Goal: Task Accomplishment & Management: Use online tool/utility

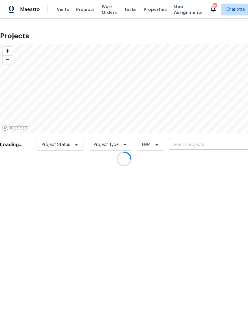
click at [217, 146] on div at bounding box center [124, 159] width 248 height 318
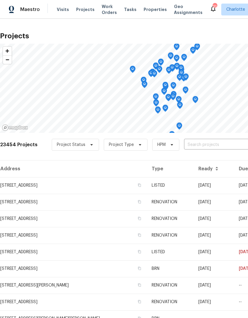
click at [218, 146] on input "text" at bounding box center [218, 144] width 68 height 9
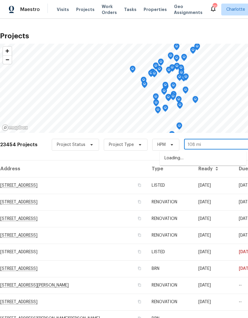
type input "108 mis"
click at [176, 159] on li "[STREET_ADDRESS][PERSON_NAME]" at bounding box center [203, 158] width 87 height 10
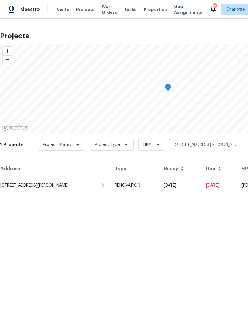
click at [85, 188] on td "[STREET_ADDRESS][PERSON_NAME]" at bounding box center [55, 185] width 110 height 17
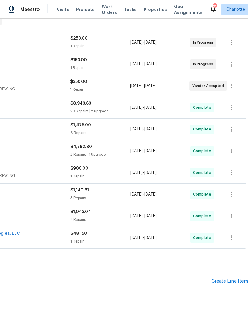
scroll to position [100, 88]
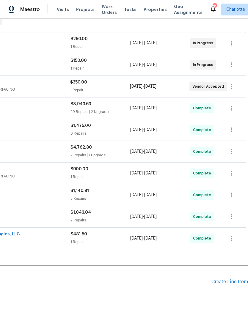
click at [225, 282] on div "Create Line Item" at bounding box center [229, 282] width 37 height 6
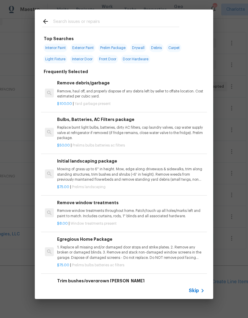
click at [95, 21] on input "text" at bounding box center [116, 22] width 126 height 9
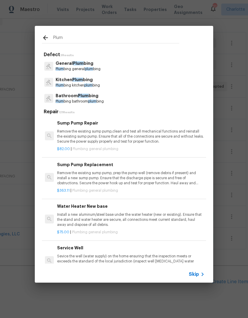
type input "Plum"
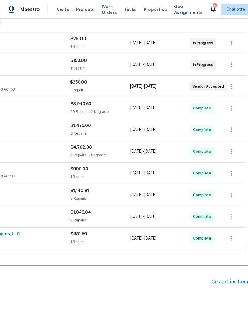
click at [228, 282] on div "Create Line Item" at bounding box center [229, 282] width 37 height 6
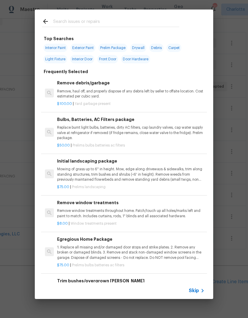
click at [106, 25] on input "text" at bounding box center [116, 22] width 126 height 9
type input "Plumb"
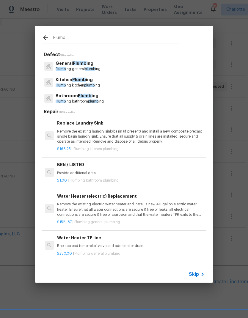
click at [78, 70] on p "Plumb ing general plumb ing" at bounding box center [78, 69] width 45 height 5
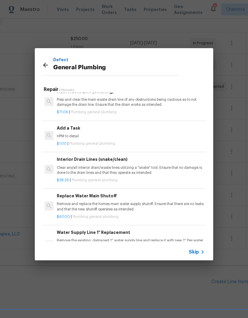
scroll to position [645, 1]
click at [114, 139] on div "$1.00 | Plumbing general plumbing" at bounding box center [129, 142] width 147 height 7
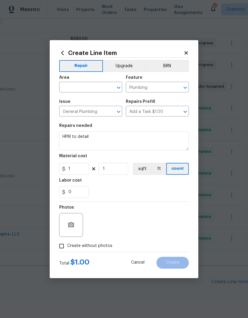
click at [108, 90] on button "Clear" at bounding box center [111, 88] width 8 height 8
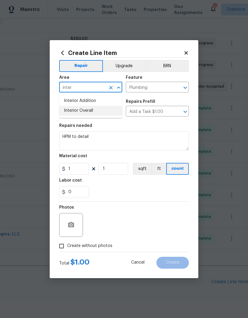
click at [95, 111] on li "Interior Overall" at bounding box center [90, 111] width 63 height 10
type input "Interior Overall"
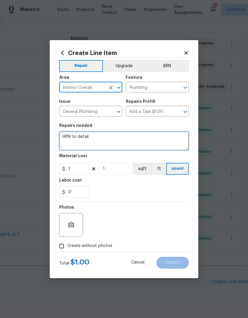
click at [103, 142] on textarea "HPM to detail" at bounding box center [124, 140] width 130 height 19
click at [103, 141] on textarea "HPM to detail" at bounding box center [124, 140] width 130 height 19
type textarea "H"
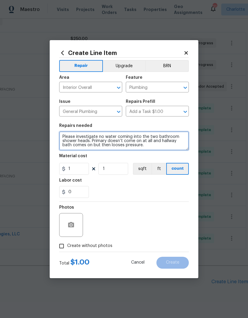
type textarea "Please investigate no water coming into the two bathroom shower heads. Primary …"
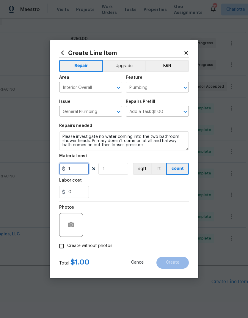
click at [77, 168] on input "1" at bounding box center [74, 169] width 30 height 12
type input "150"
click at [173, 181] on div "Labor cost" at bounding box center [124, 182] width 130 height 8
click at [68, 226] on icon "button" at bounding box center [71, 224] width 6 height 5
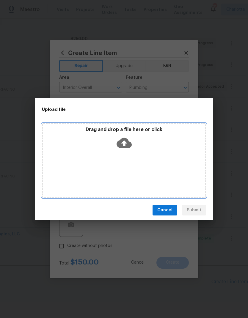
click at [129, 145] on icon at bounding box center [124, 143] width 15 height 10
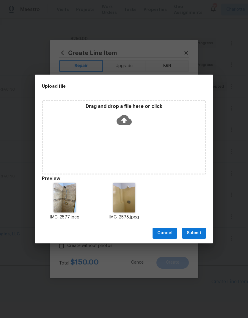
click at [198, 232] on span "Submit" at bounding box center [194, 233] width 15 height 7
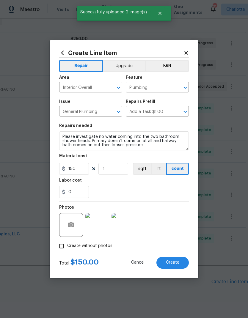
click at [177, 263] on span "Create" at bounding box center [172, 262] width 13 height 4
type input "0"
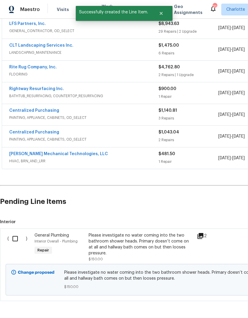
scroll to position [180, 0]
click at [15, 239] on input "checkbox" at bounding box center [17, 239] width 17 height 12
checkbox input "true"
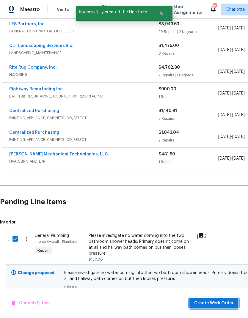
click at [228, 301] on span "Create Work Order" at bounding box center [214, 303] width 40 height 7
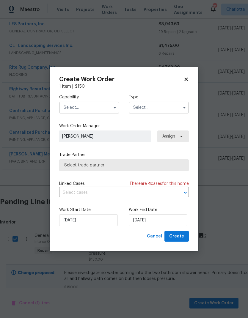
click at [110, 105] on input "text" at bounding box center [89, 108] width 60 height 12
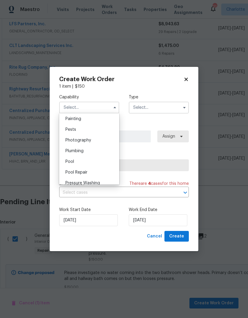
scroll to position [480, 0]
click at [83, 173] on span "Plumbing" at bounding box center [74, 171] width 18 height 4
type input "Plumbing"
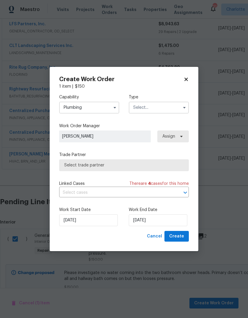
click at [175, 109] on input "text" at bounding box center [159, 108] width 60 height 12
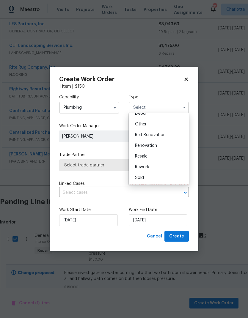
scroll to position [71, 0]
click at [148, 146] on span "Renovation" at bounding box center [146, 146] width 22 height 4
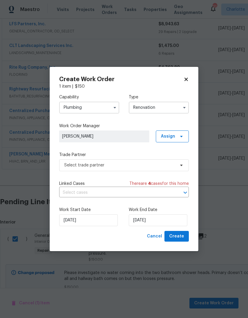
type input "Renovation"
click at [182, 136] on icon at bounding box center [181, 136] width 2 height 1
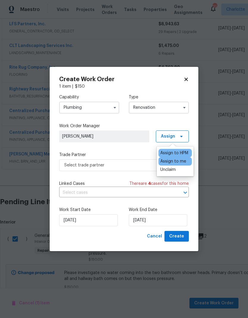
click at [178, 153] on div "Assign to HPM" at bounding box center [174, 153] width 28 height 6
click at [140, 152] on label "Trade Partner" at bounding box center [124, 155] width 130 height 6
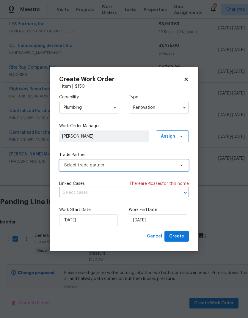
click at [153, 166] on span "Select trade partner" at bounding box center [119, 165] width 111 height 6
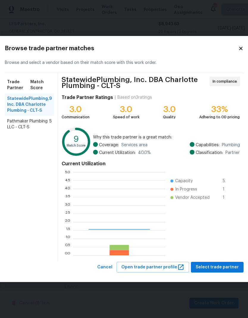
scroll to position [83, 92]
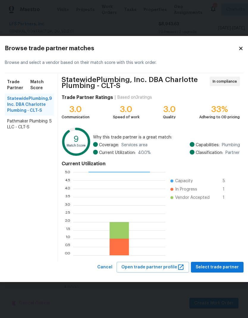
click at [11, 128] on span "Pathmaker Plumbing LLC - CLT-S" at bounding box center [28, 124] width 42 height 12
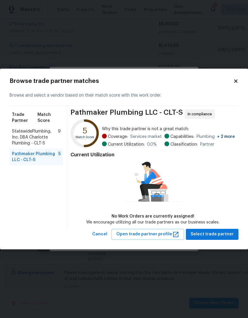
click at [10, 138] on div "StatewidePlumbing, Inc. DBA Charlotte Plumbing - CLT-S 9" at bounding box center [37, 137] width 54 height 23
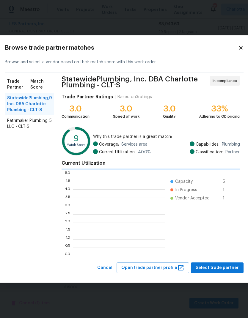
scroll to position [1, 1]
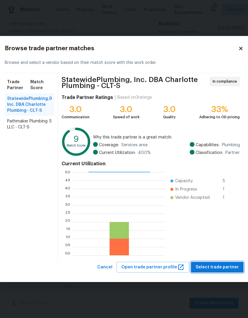
click at [227, 268] on span "Select trade partner" at bounding box center [217, 267] width 43 height 7
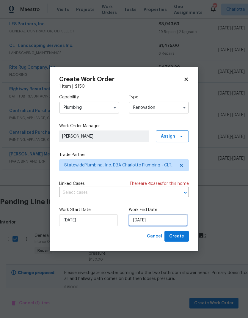
click at [162, 221] on input "[DATE]" at bounding box center [158, 220] width 59 height 12
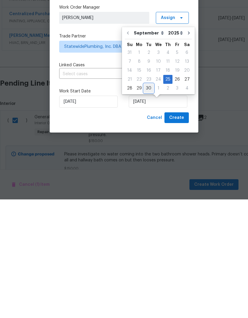
click at [148, 203] on div "30" at bounding box center [149, 207] width 10 height 8
type input "[DATE]"
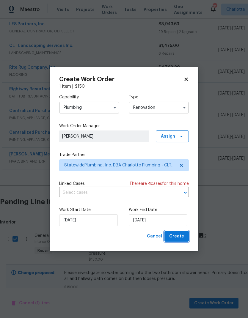
click at [181, 240] on span "Create" at bounding box center [176, 236] width 15 height 7
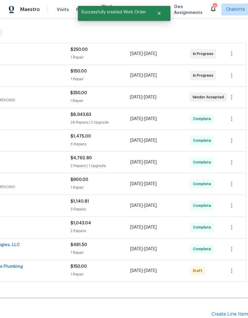
scroll to position [90, 88]
click at [231, 268] on icon "button" at bounding box center [231, 270] width 1 height 5
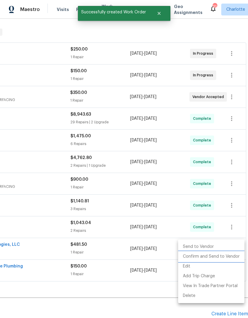
click at [219, 254] on li "Confirm and Send to Vendor" at bounding box center [211, 257] width 66 height 10
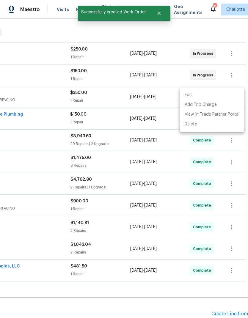
click at [153, 284] on div at bounding box center [124, 159] width 248 height 318
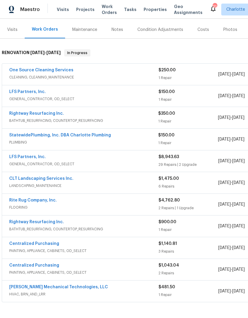
scroll to position [70, 0]
click at [12, 133] on link "StatewidePlumbing, Inc. DBA Charlotte Plumbing" at bounding box center [60, 135] width 102 height 4
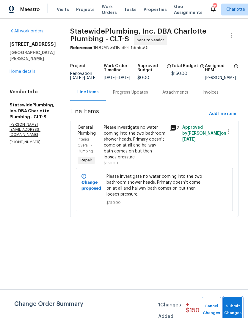
click at [235, 304] on button "Submit Changes" at bounding box center [232, 310] width 19 height 26
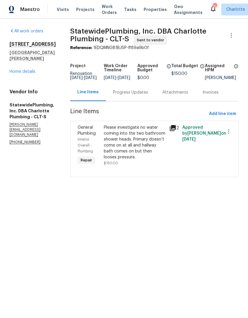
click at [145, 95] on div "Progress Updates" at bounding box center [130, 92] width 35 height 6
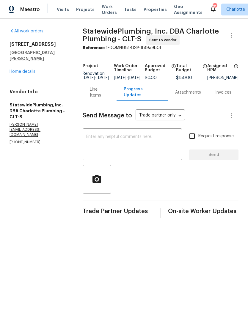
click at [149, 143] on textarea at bounding box center [132, 145] width 92 height 21
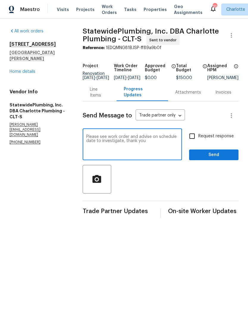
type textarea "Please see work order and advise on schedule date to investigate, thank you"
click at [195, 142] on input "Request response" at bounding box center [192, 136] width 12 height 12
checkbox input "true"
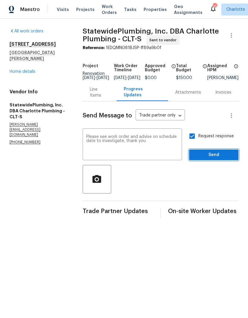
click at [228, 159] on span "Send" at bounding box center [214, 154] width 40 height 7
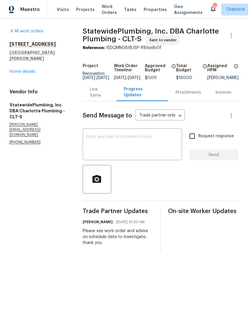
click at [14, 70] on link "Home details" at bounding box center [23, 72] width 26 height 4
